Goal: Task Accomplishment & Management: Manage account settings

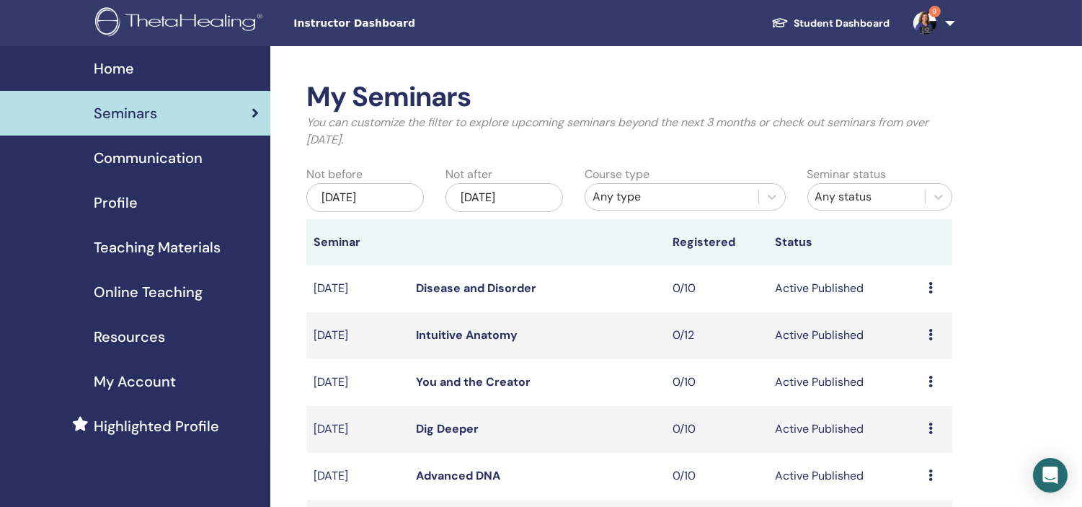
click at [953, 25] on link "9" at bounding box center [930, 23] width 59 height 46
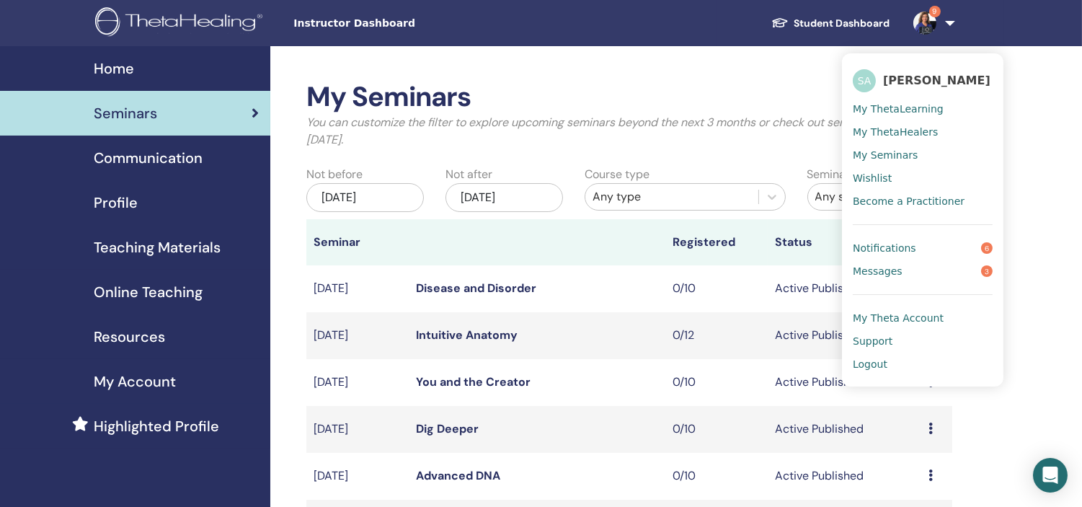
click at [873, 362] on span "Logout" at bounding box center [869, 363] width 35 height 13
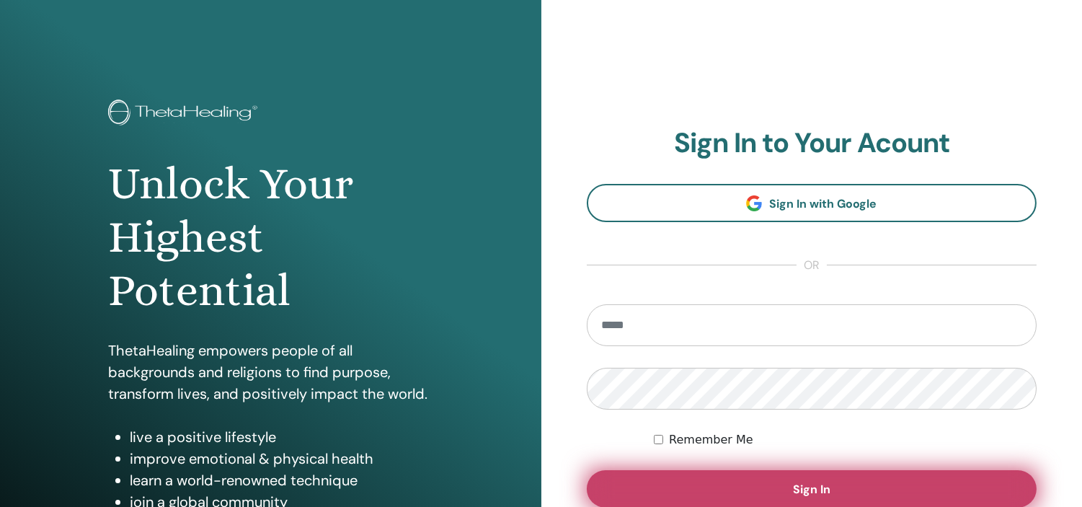
type input "**********"
click at [820, 485] on span "Sign In" at bounding box center [811, 488] width 37 height 15
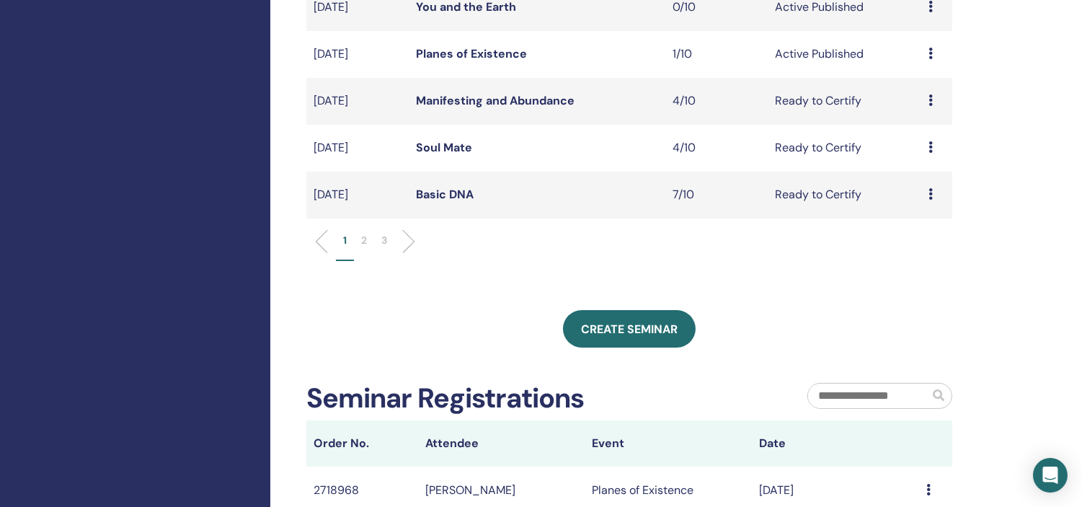
scroll to position [517, 0]
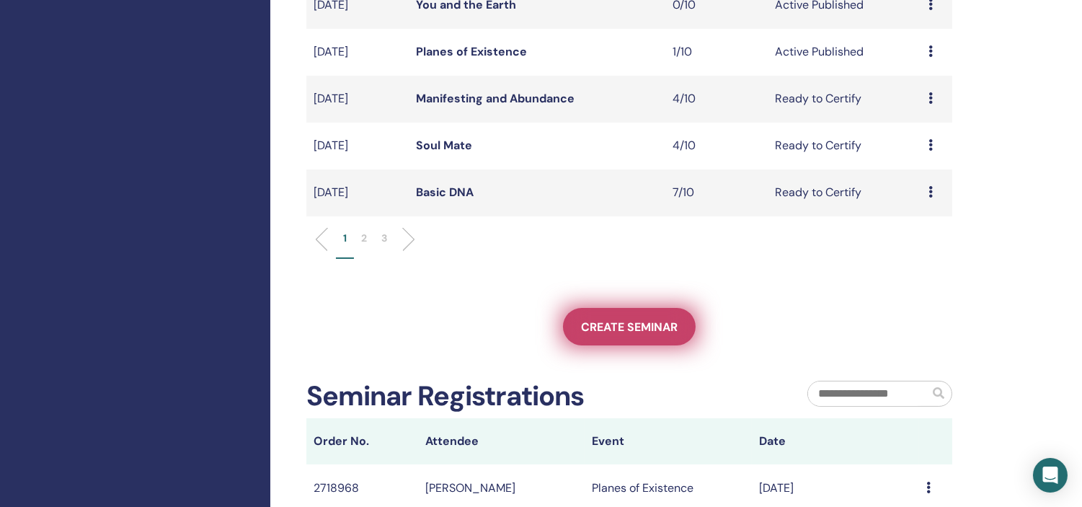
click at [618, 326] on span "Create seminar" at bounding box center [629, 326] width 97 height 15
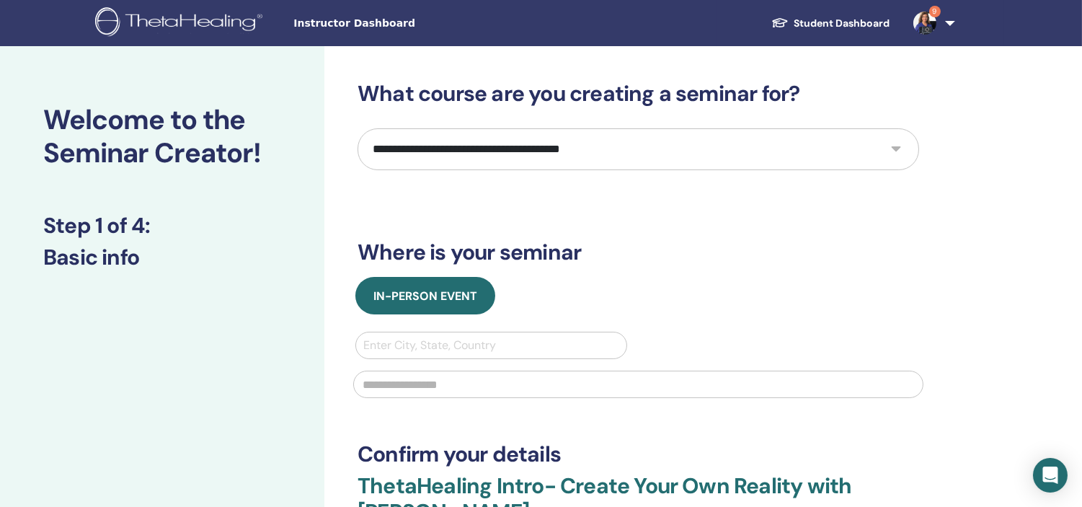
click at [591, 147] on select "**********" at bounding box center [637, 149] width 561 height 42
select select "*"
click at [357, 128] on select "**********" at bounding box center [637, 149] width 561 height 42
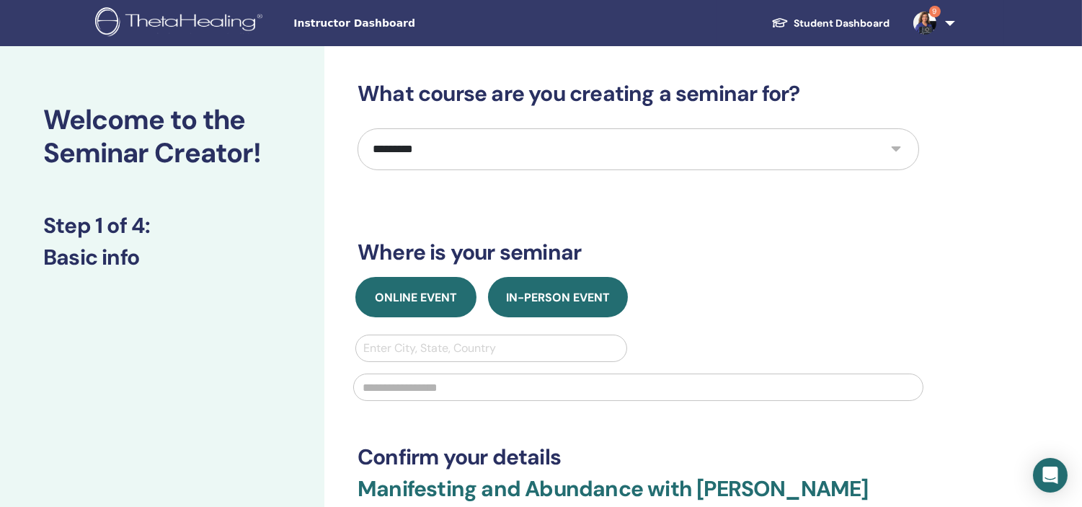
click at [398, 283] on button "Online Event" at bounding box center [415, 297] width 121 height 40
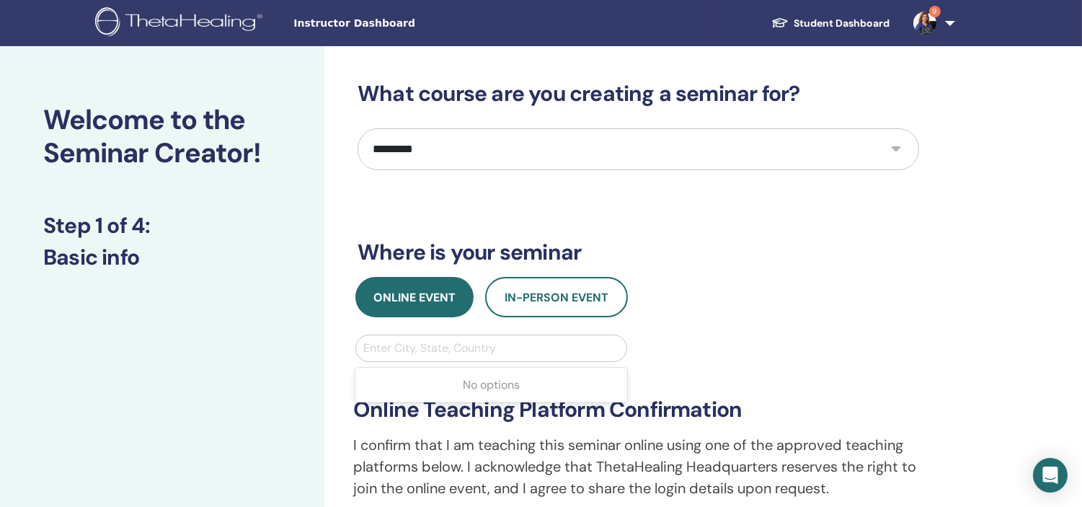
click at [392, 347] on div at bounding box center [491, 348] width 256 height 20
type input "******"
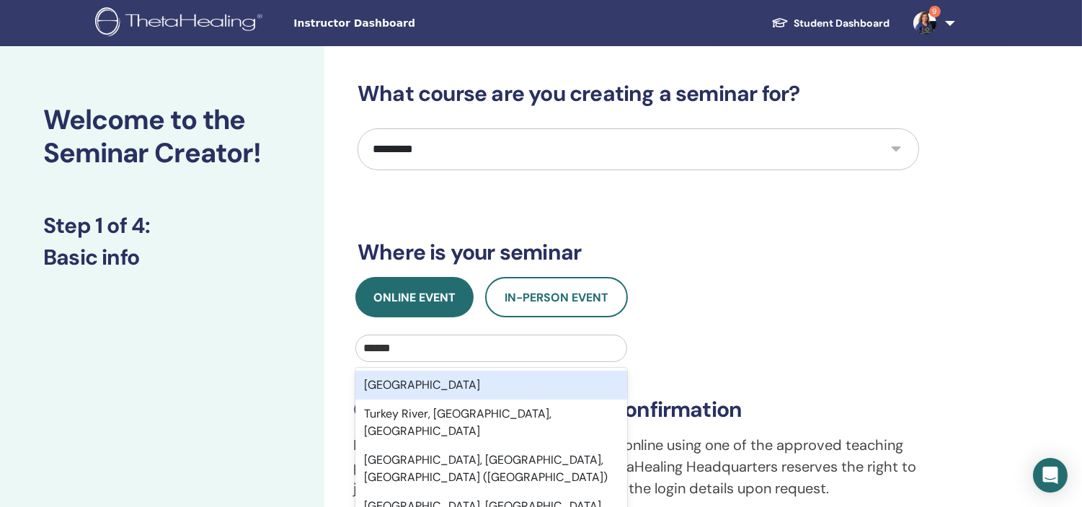
click at [395, 384] on div "Turkey" at bounding box center [491, 384] width 272 height 29
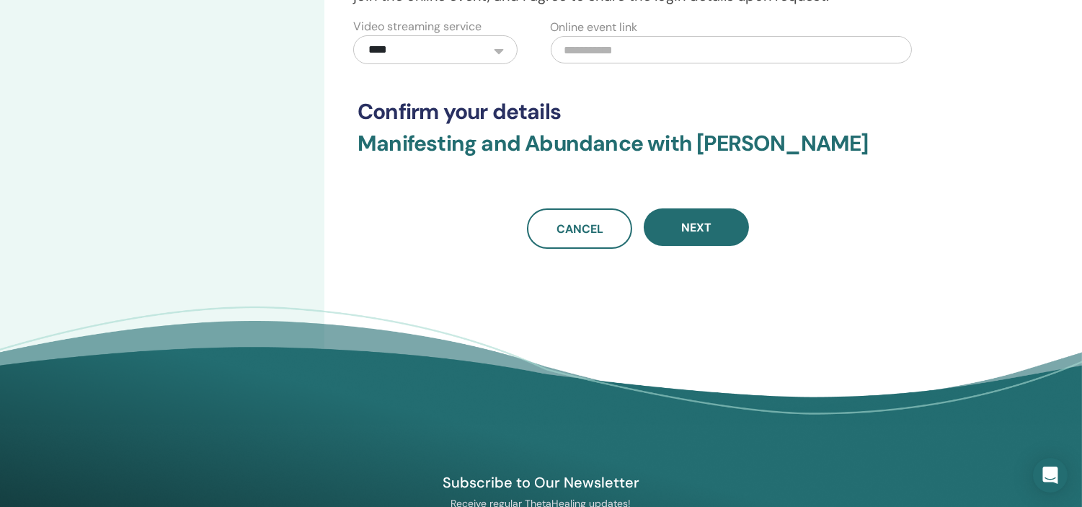
scroll to position [494, 0]
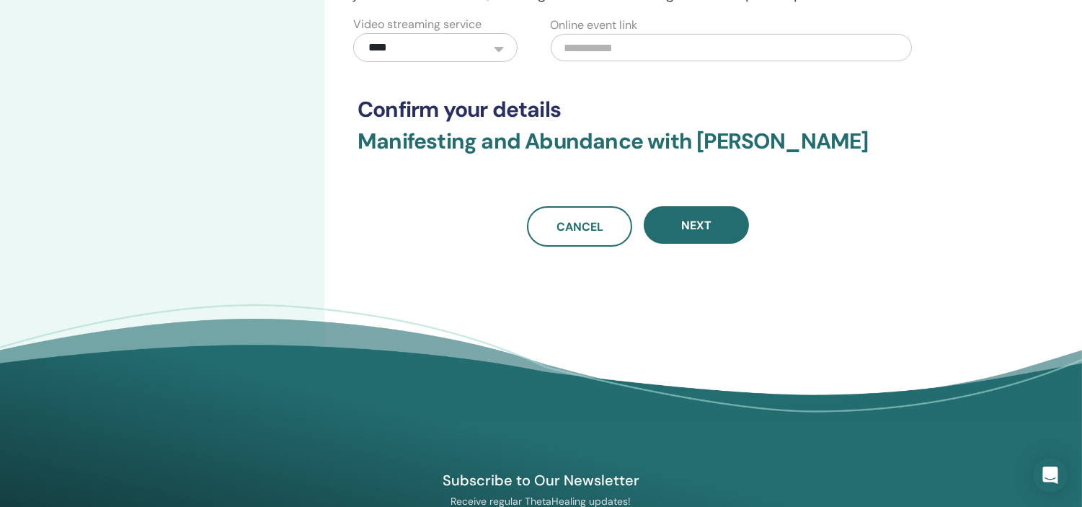
paste input "**********"
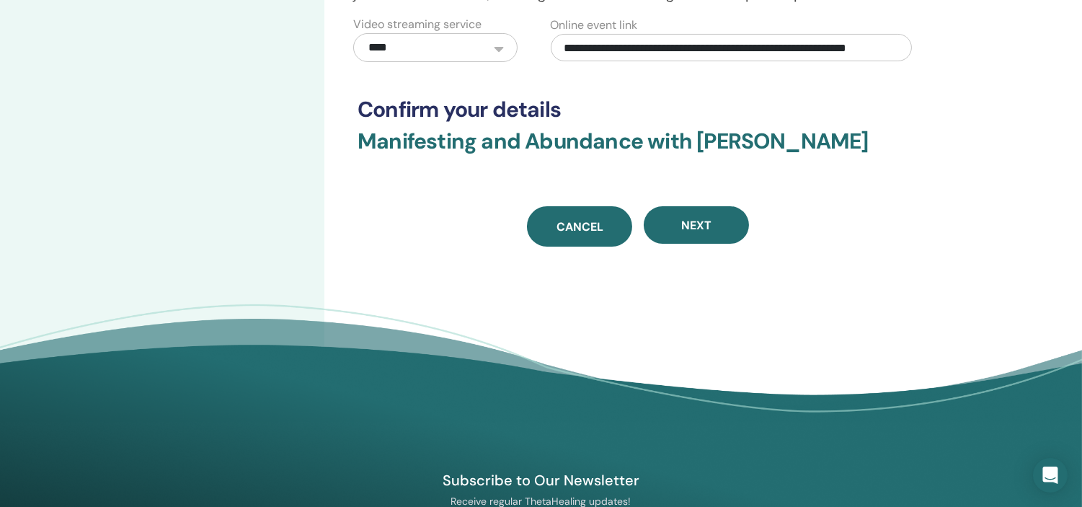
scroll to position [0, 79]
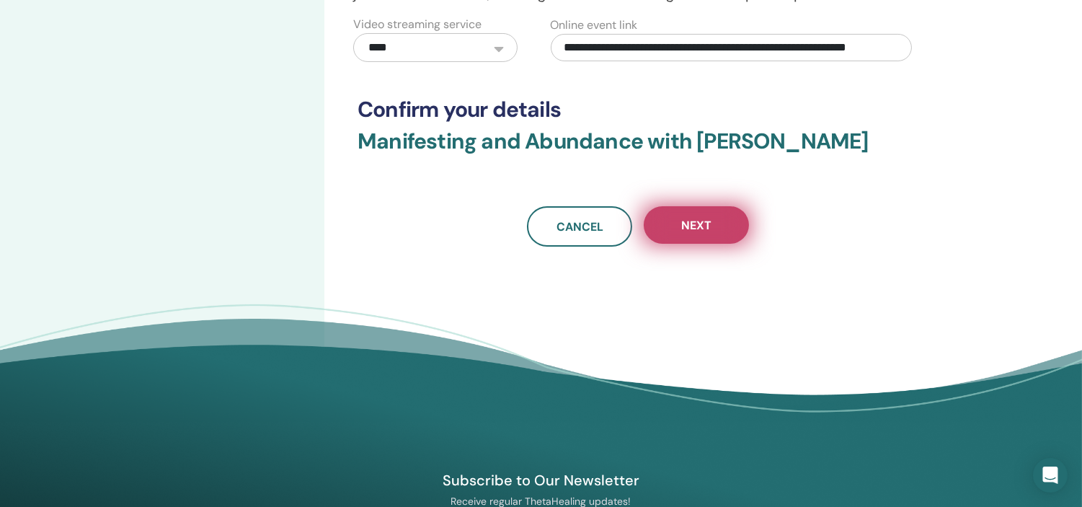
type input "**********"
click at [718, 228] on button "Next" at bounding box center [696, 224] width 105 height 37
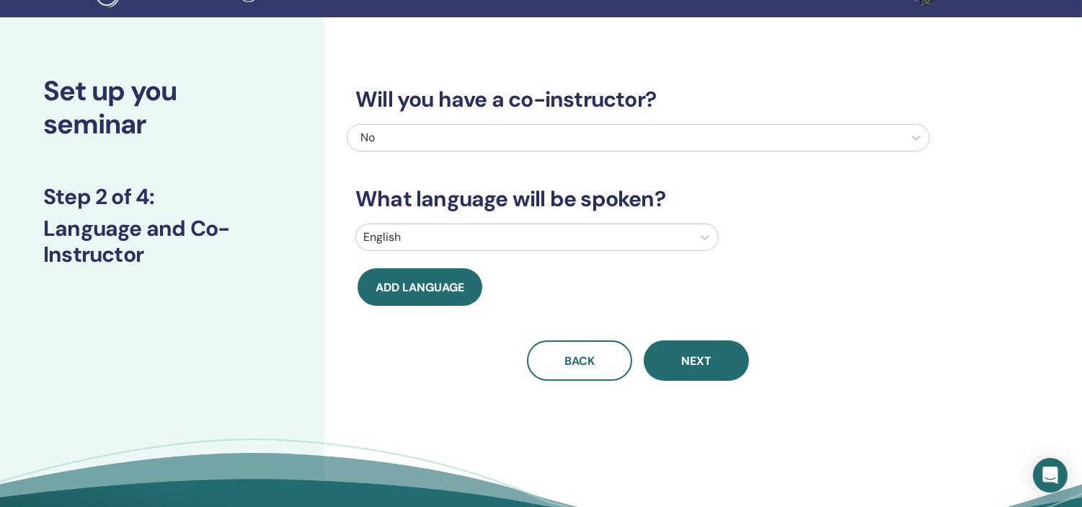
scroll to position [8, 0]
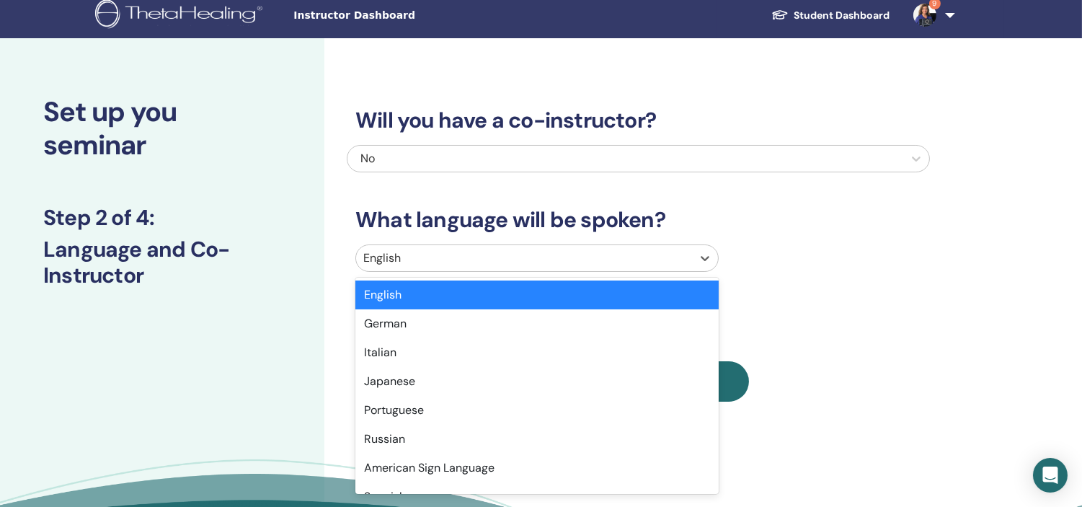
click at [597, 257] on div at bounding box center [523, 258] width 321 height 20
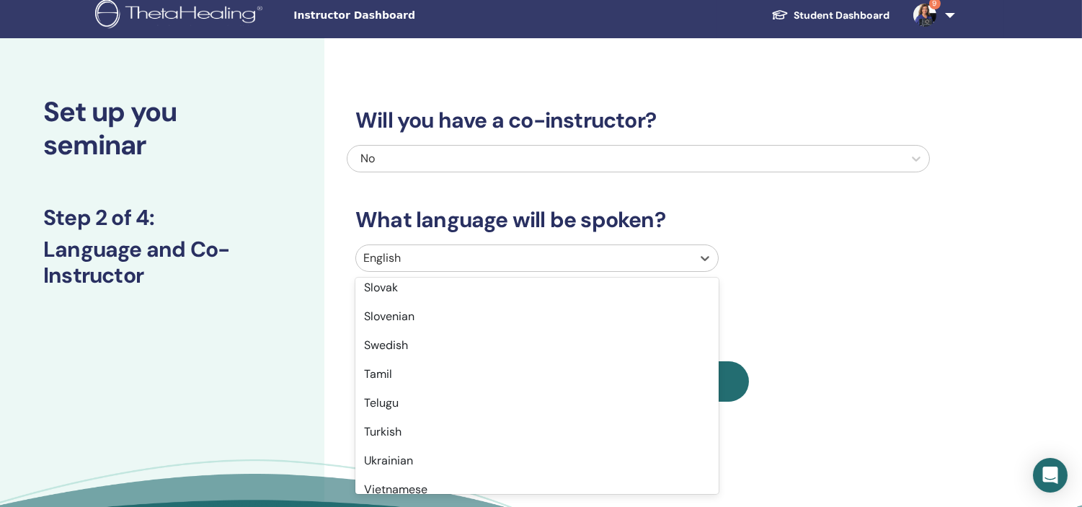
scroll to position [1079, 0]
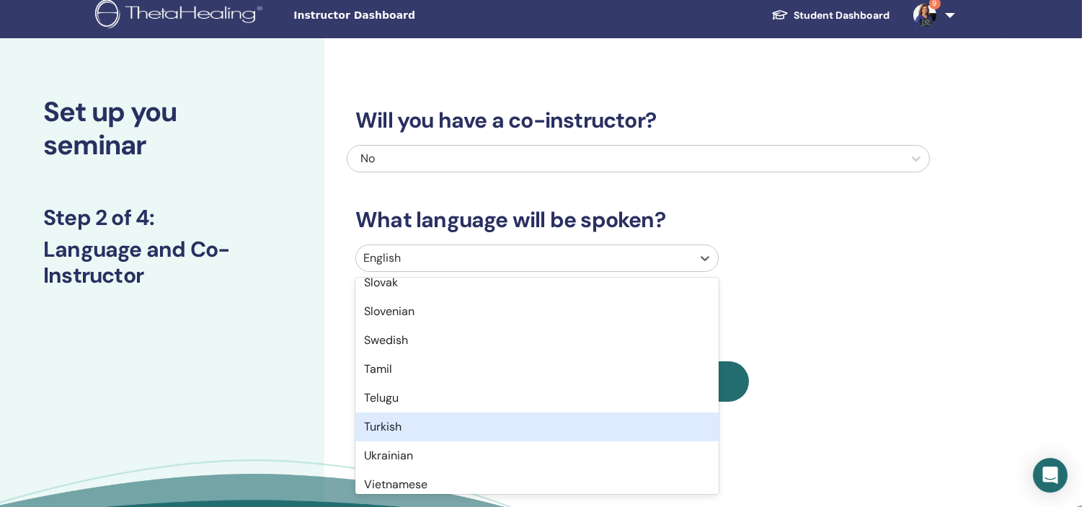
click at [398, 419] on div "Turkish" at bounding box center [536, 426] width 363 height 29
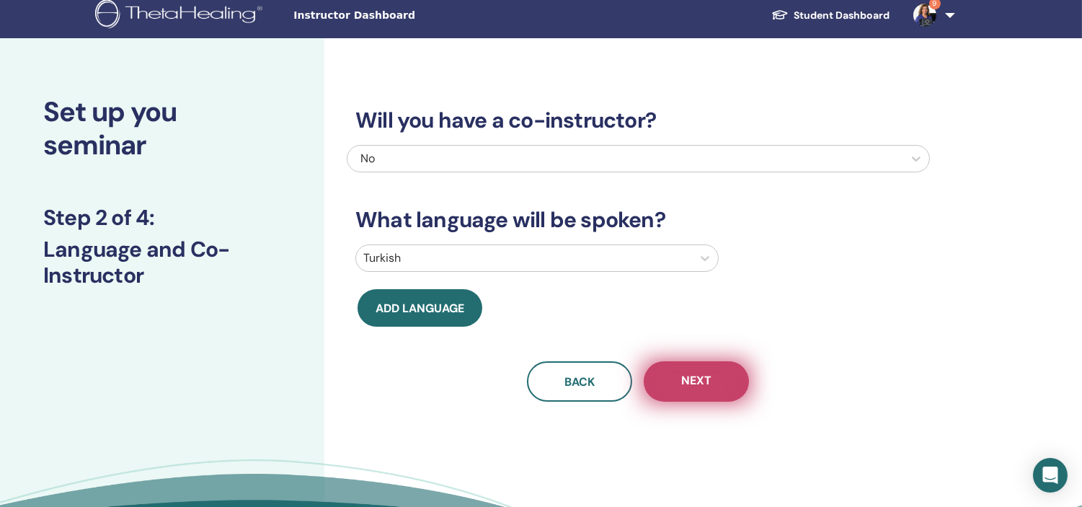
click at [712, 380] on button "Next" at bounding box center [696, 381] width 105 height 40
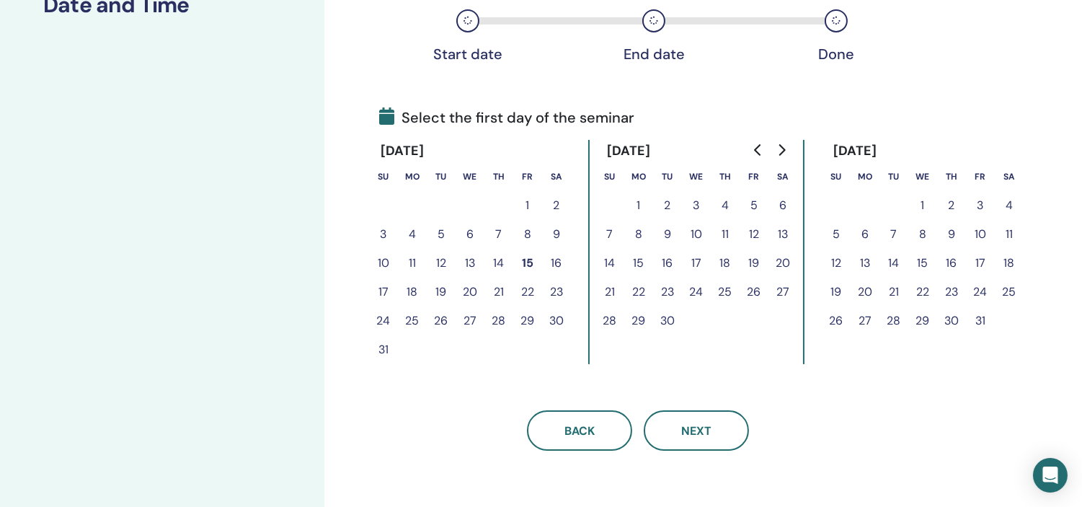
scroll to position [258, 0]
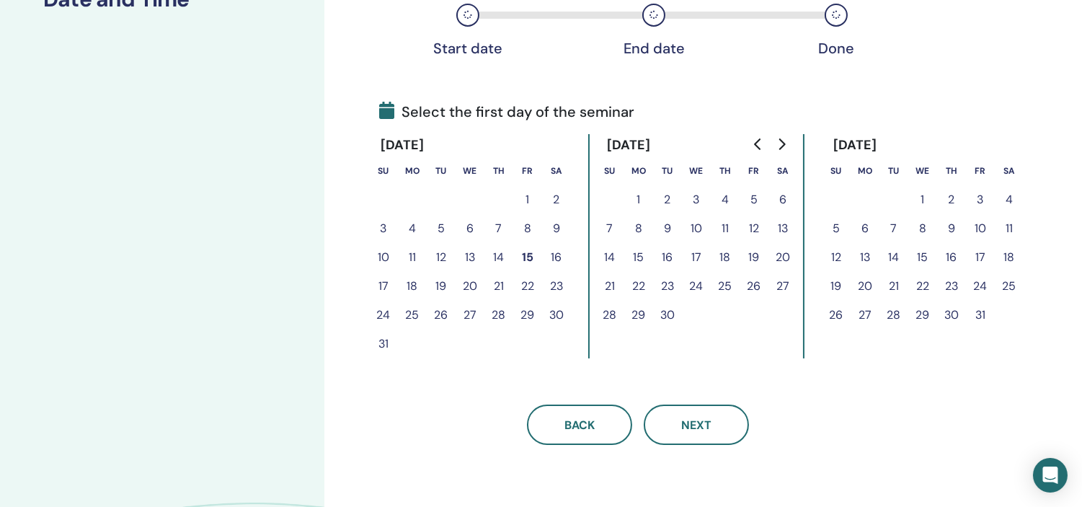
click at [637, 308] on button "29" at bounding box center [638, 314] width 29 height 29
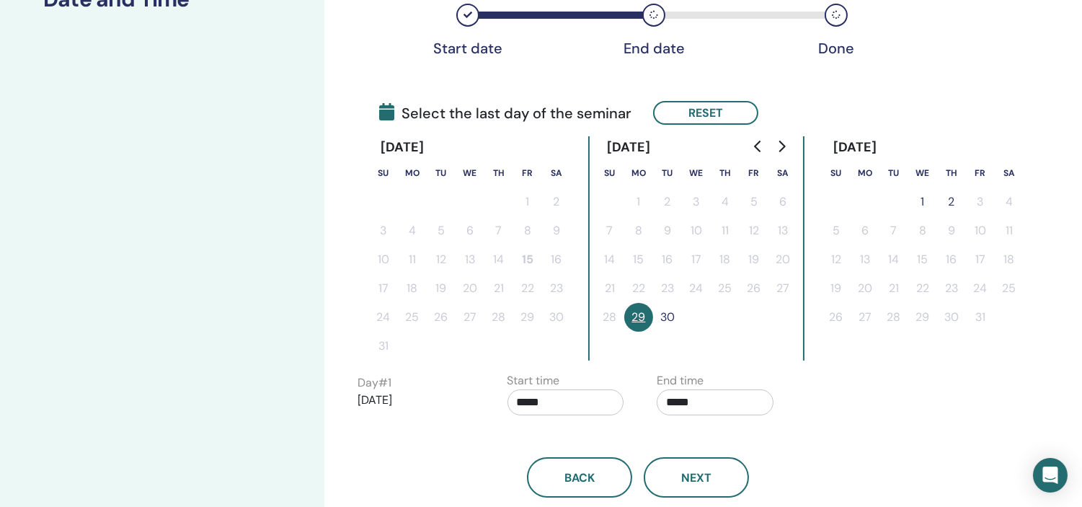
click at [667, 318] on button "30" at bounding box center [667, 317] width 29 height 29
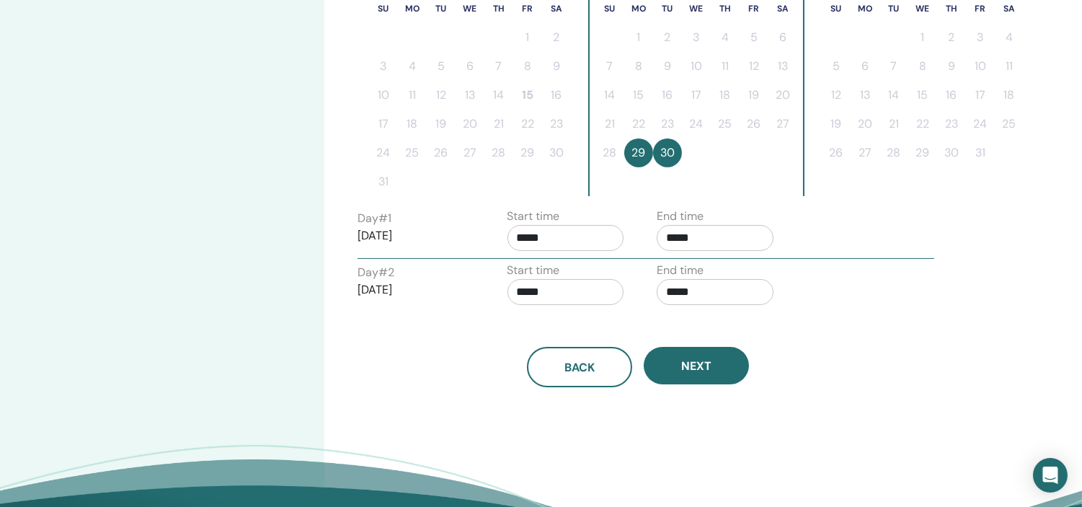
scroll to position [425, 0]
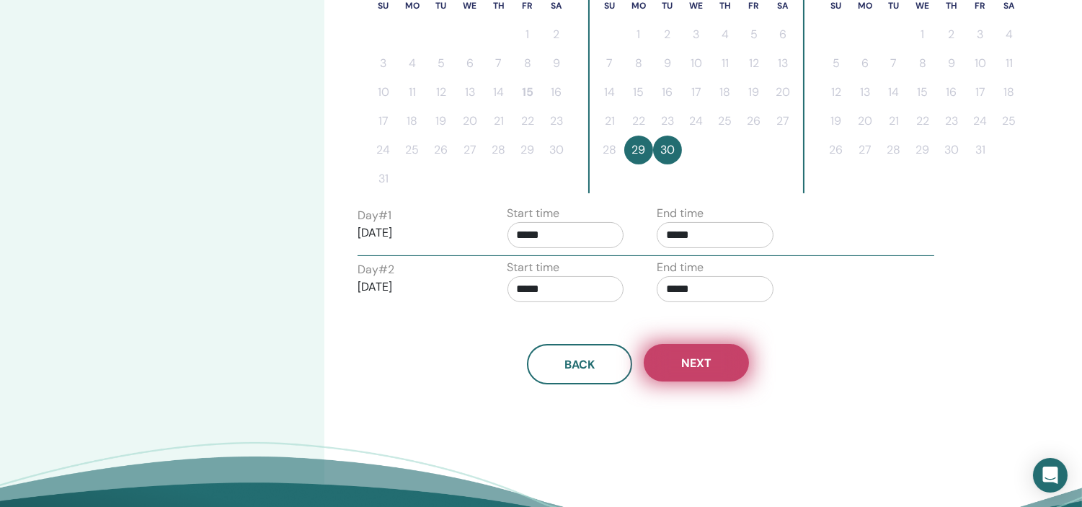
click at [718, 365] on button "Next" at bounding box center [696, 362] width 105 height 37
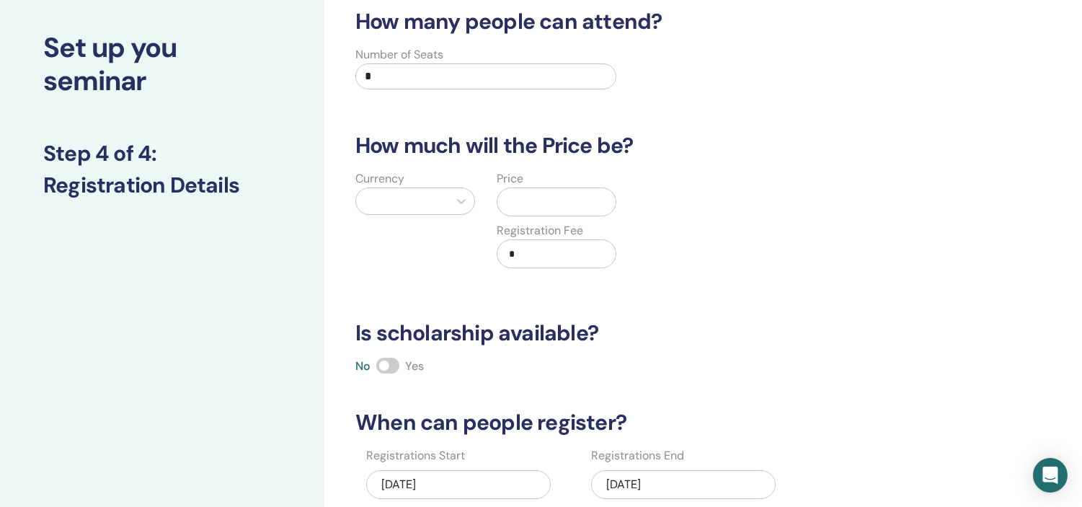
scroll to position [69, 0]
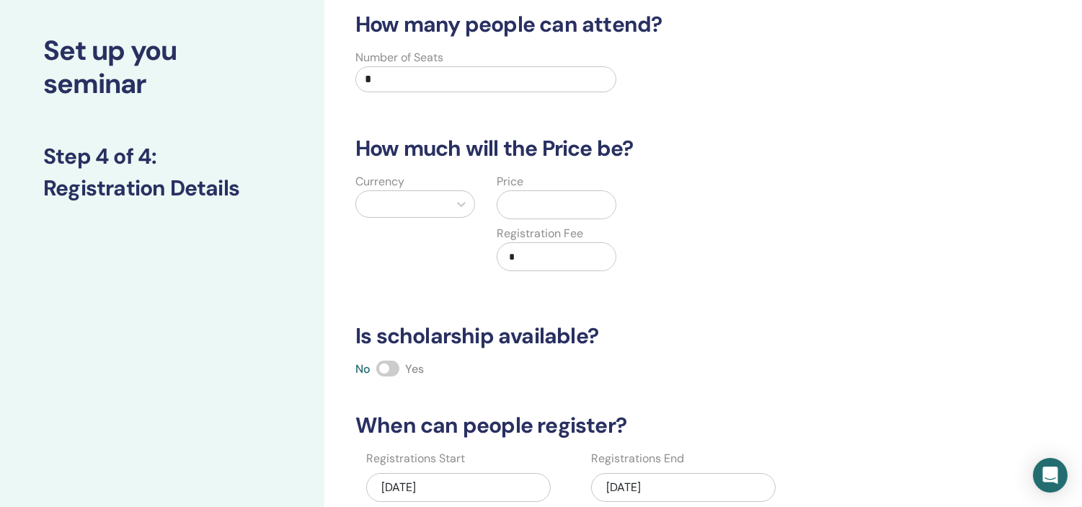
click at [378, 78] on input "*" at bounding box center [485, 79] width 261 height 26
type input "*"
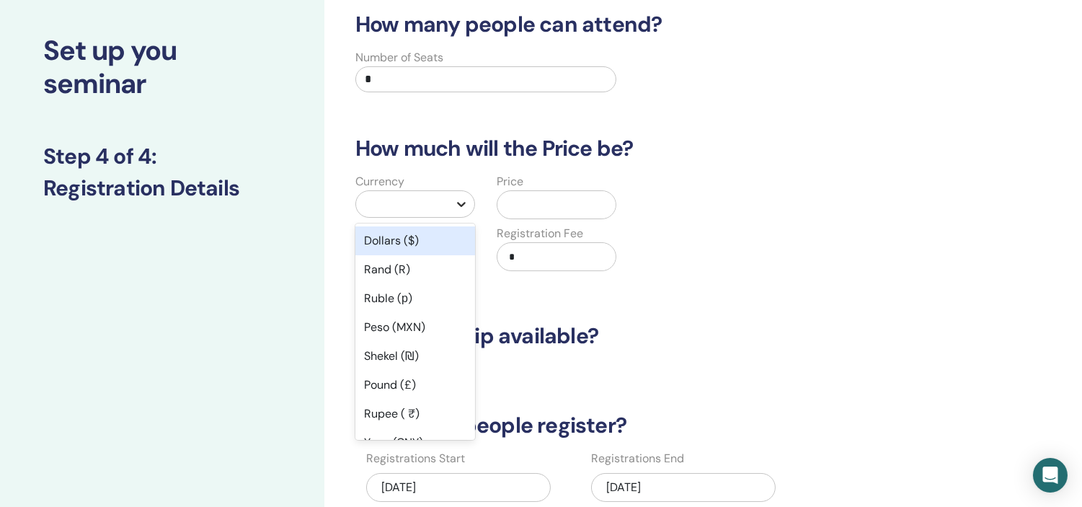
click at [467, 199] on icon at bounding box center [461, 204] width 14 height 14
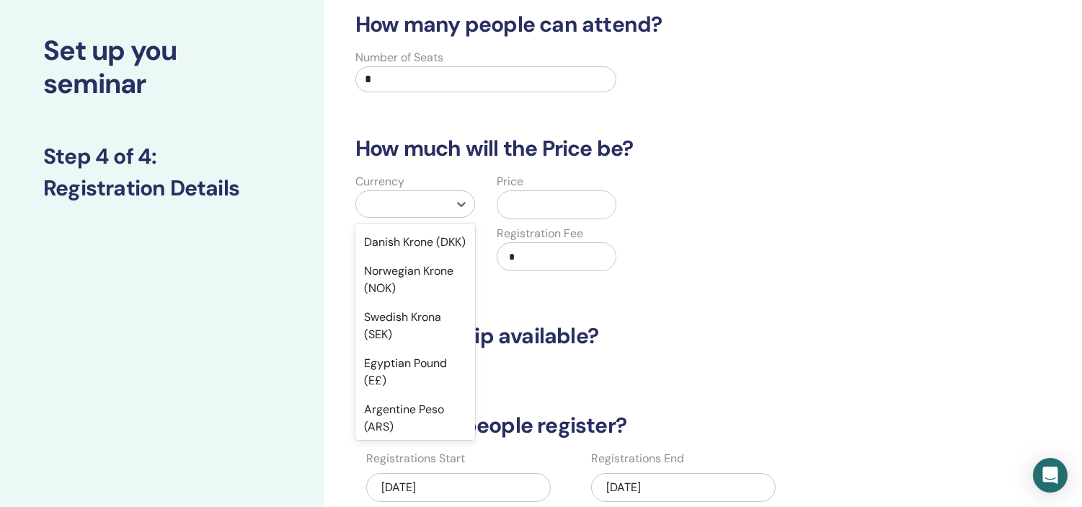
scroll to position [1161, 0]
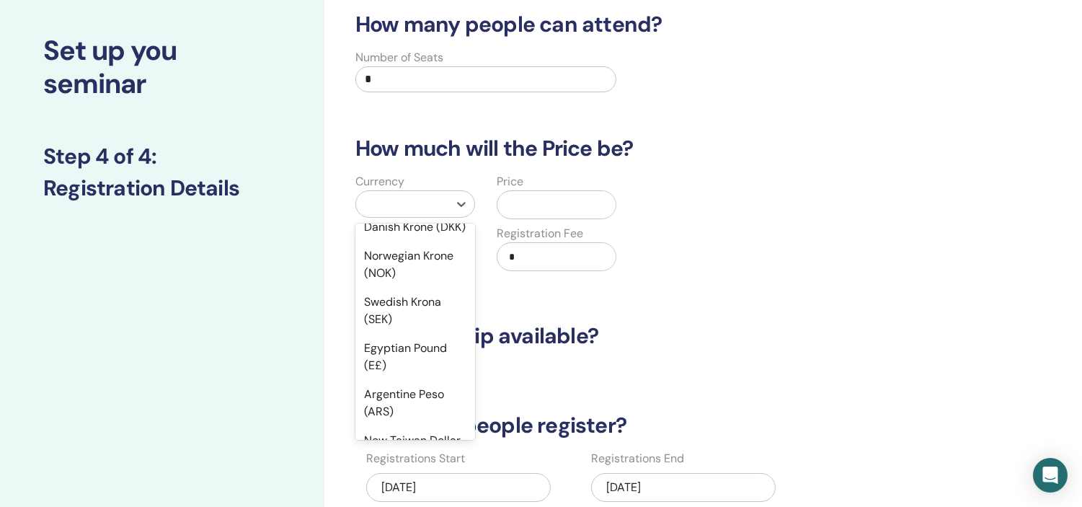
click at [406, 155] on div "Turkish Lira (₺)" at bounding box center [415, 140] width 120 height 29
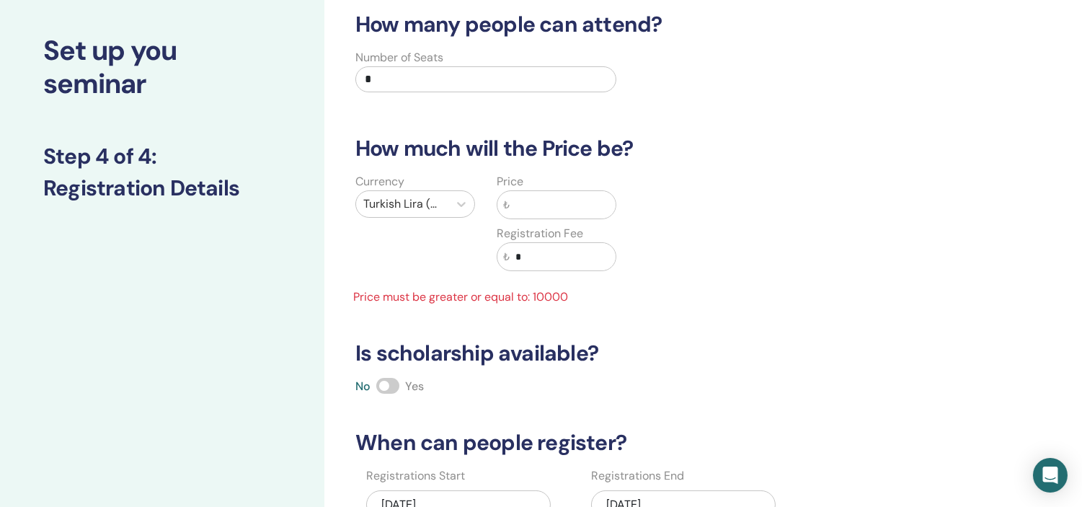
click at [533, 206] on input "text" at bounding box center [562, 204] width 106 height 27
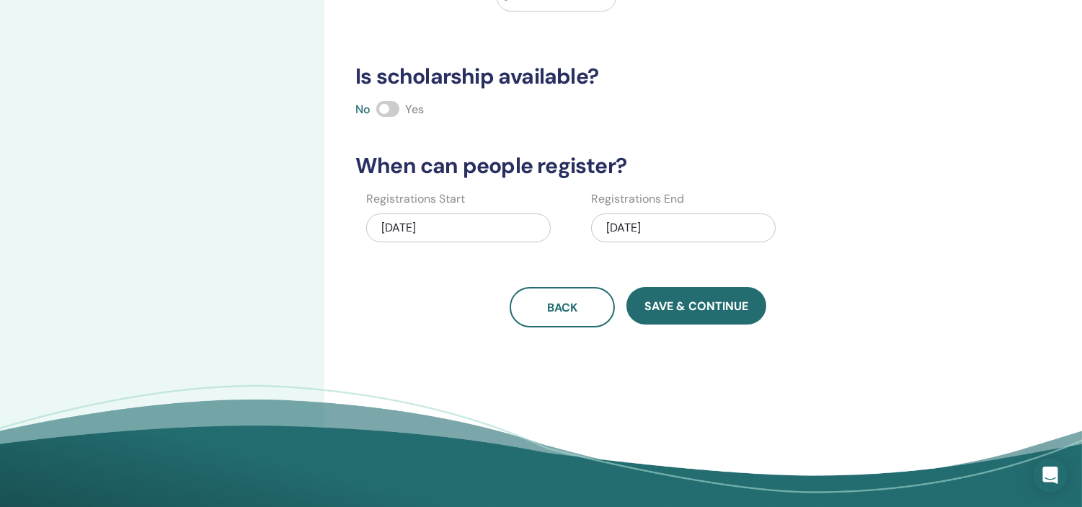
scroll to position [325, 0]
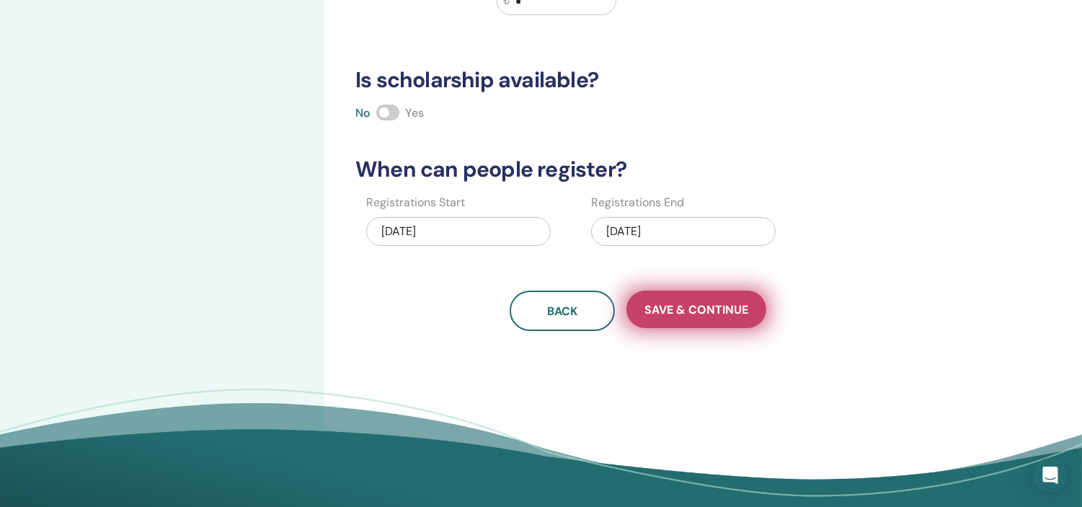
type input "*****"
click at [690, 312] on span "Save & Continue" at bounding box center [696, 309] width 104 height 15
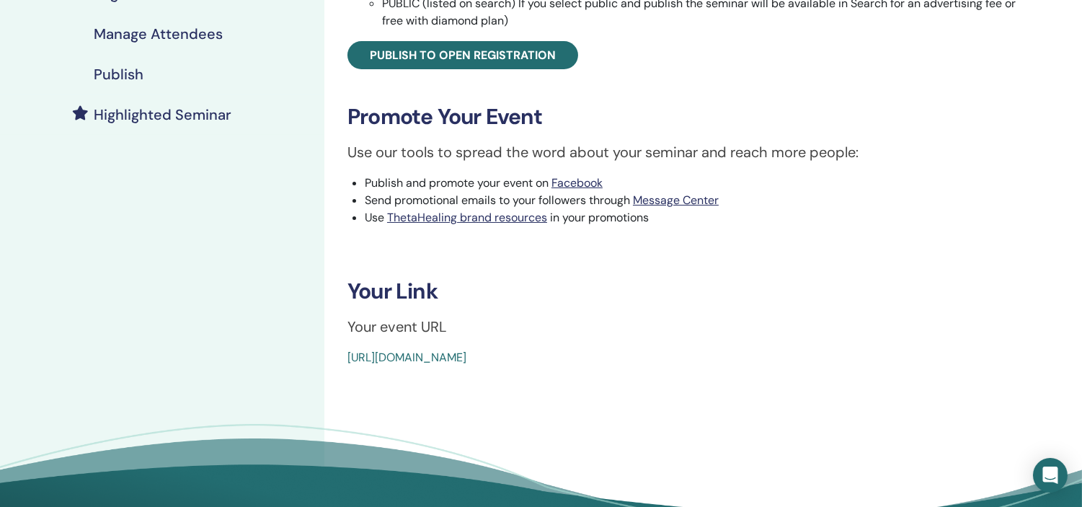
scroll to position [347, 0]
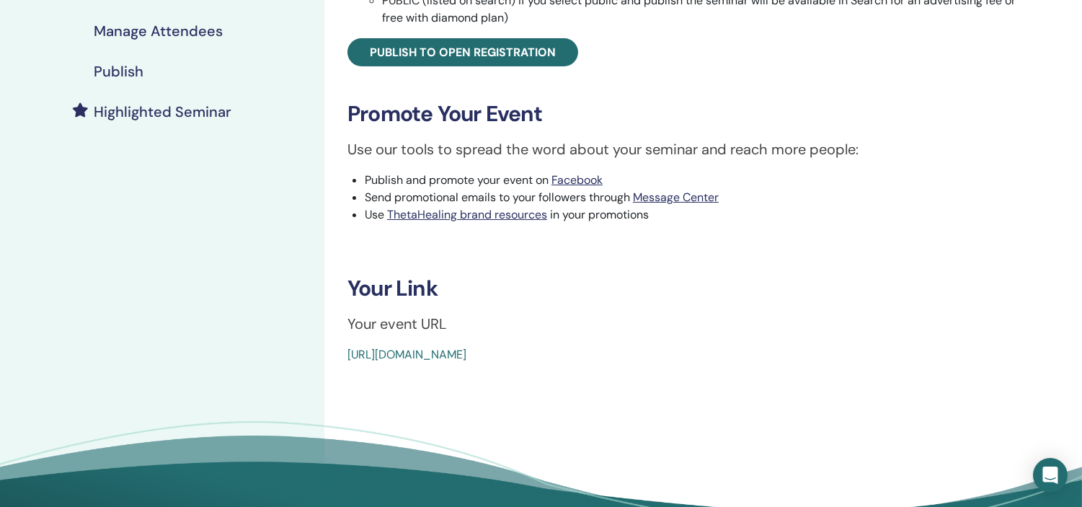
drag, startPoint x: 670, startPoint y: 349, endPoint x: 329, endPoint y: 371, distance: 342.3
click at [329, 371] on div "Manifesting and Abundance Event Type Online Event Status Not Published Registra…" at bounding box center [684, 132] width 721 height 865
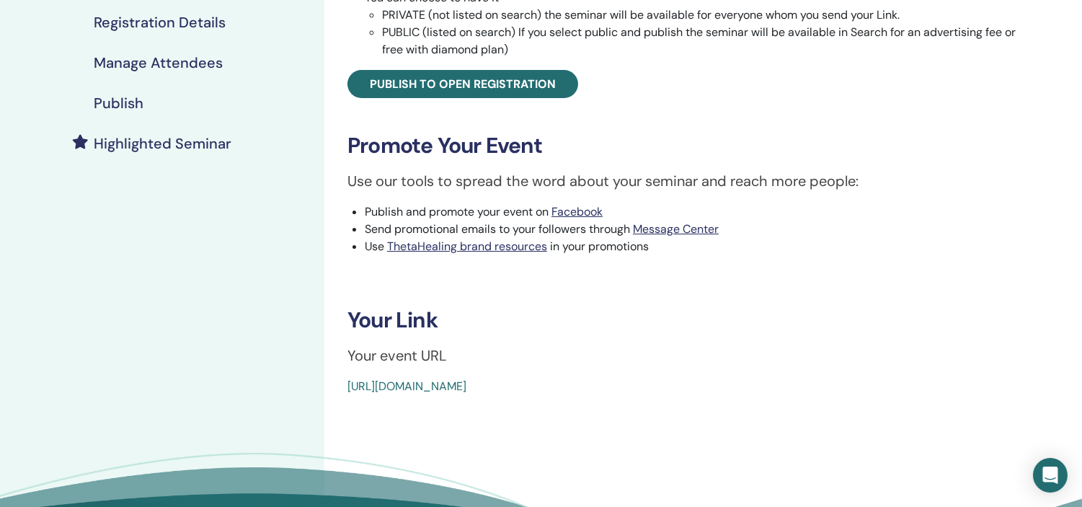
scroll to position [313, 0]
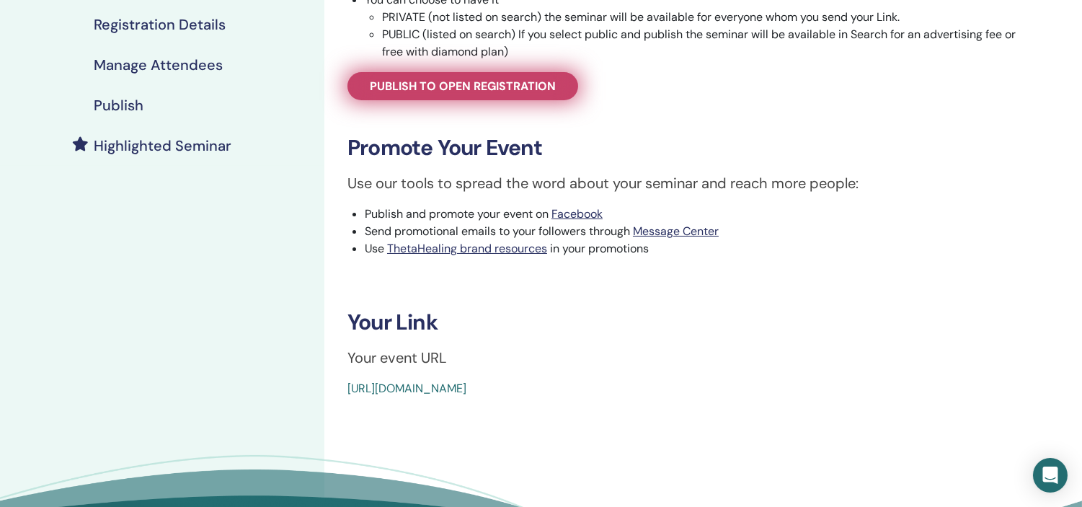
click at [473, 84] on span "Publish to open registration" at bounding box center [463, 86] width 186 height 15
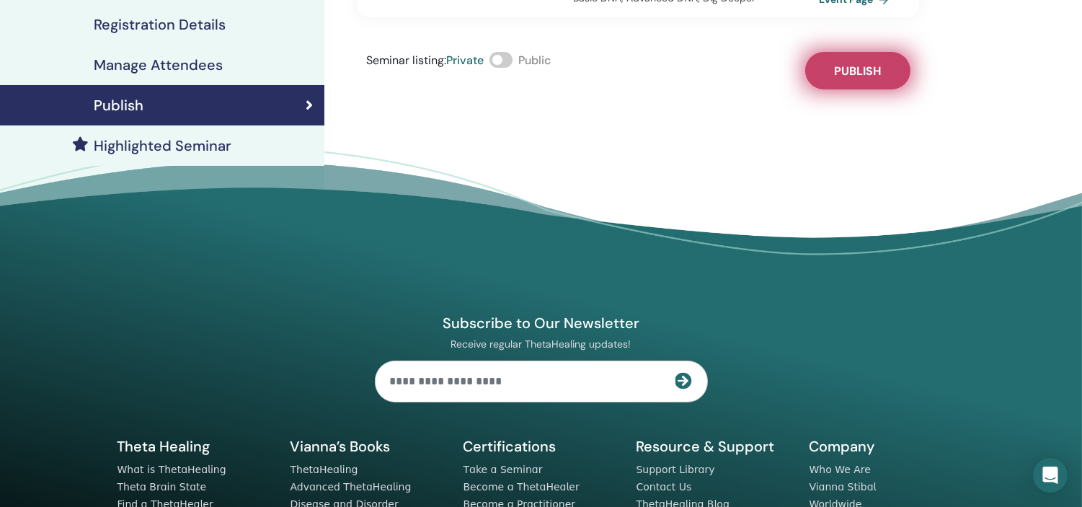
click at [858, 63] on span "Publish" at bounding box center [857, 70] width 47 height 15
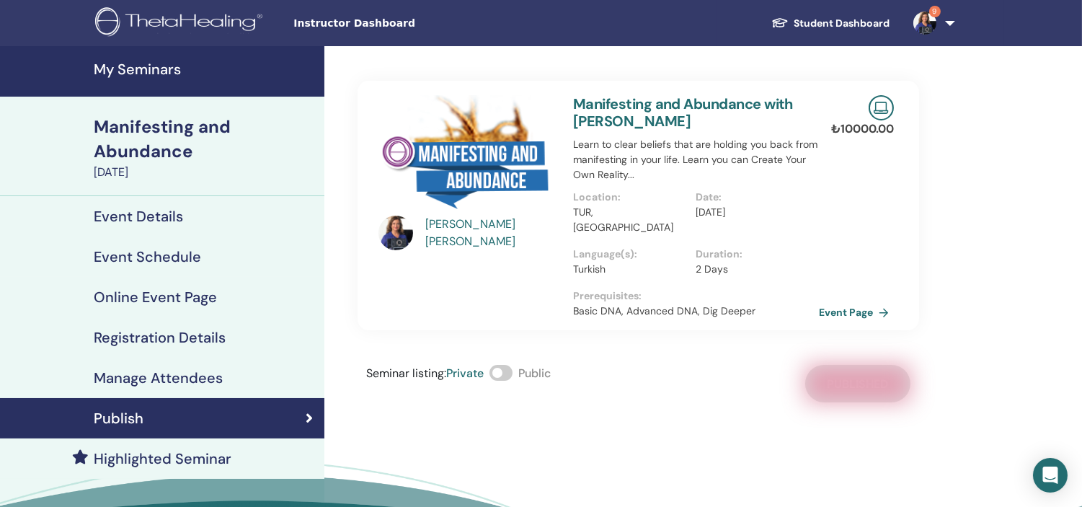
click at [134, 66] on h4 "My Seminars" at bounding box center [205, 69] width 222 height 17
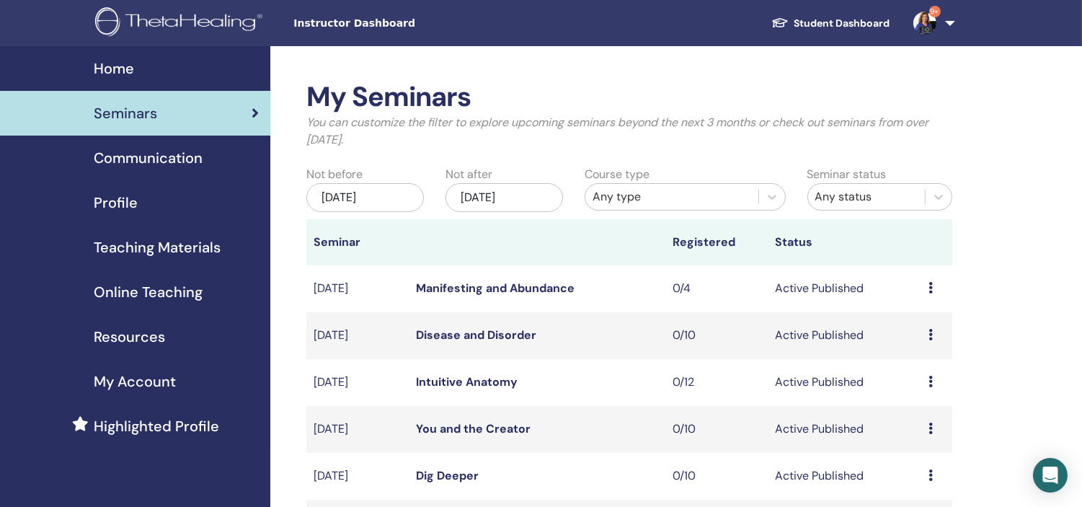
click at [952, 32] on link "9+" at bounding box center [930, 23] width 59 height 46
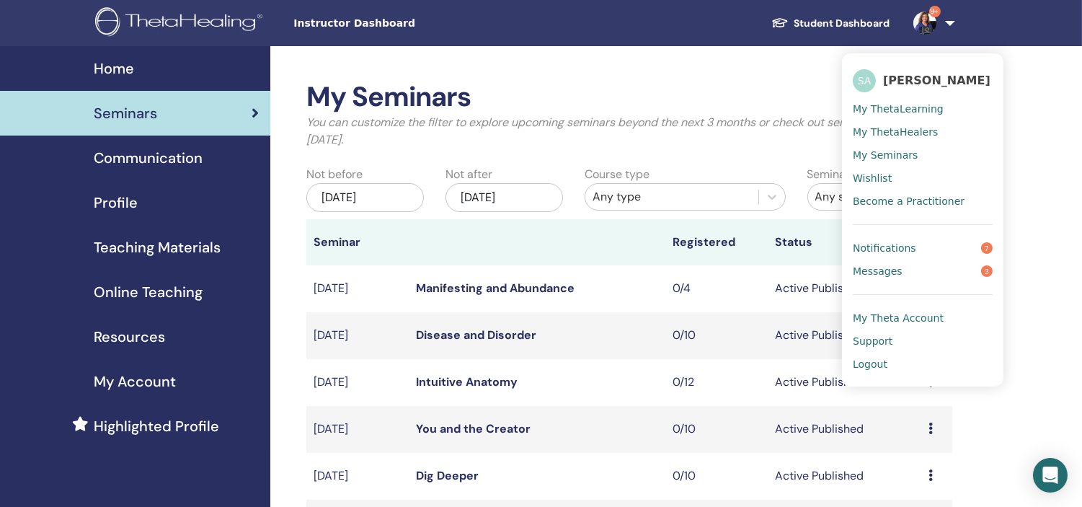
click at [881, 362] on span "Logout" at bounding box center [869, 363] width 35 height 13
